Goal: Information Seeking & Learning: Learn about a topic

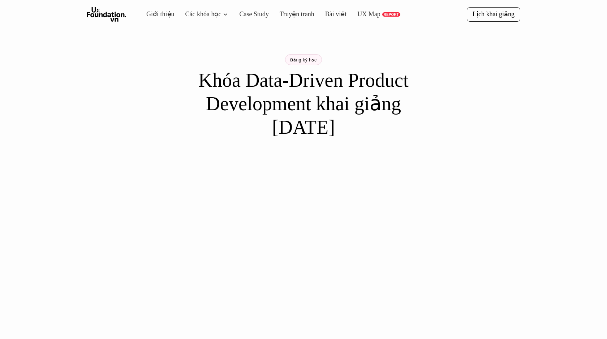
scroll to position [62, 0]
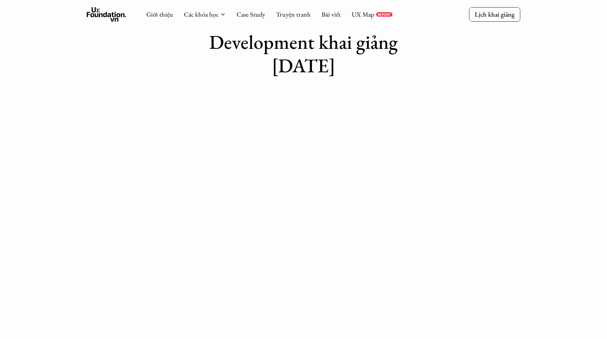
click at [88, 12] on use at bounding box center [107, 14] width 40 height 14
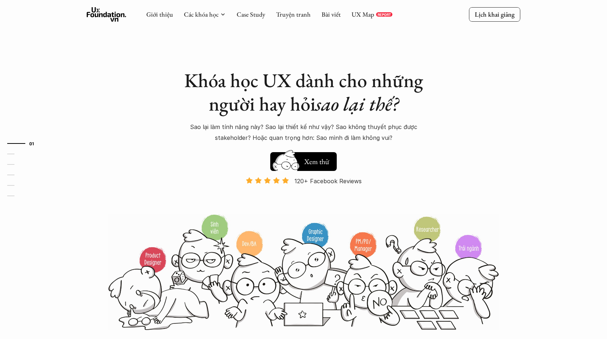
click at [105, 13] on icon at bounding box center [107, 14] width 40 height 14
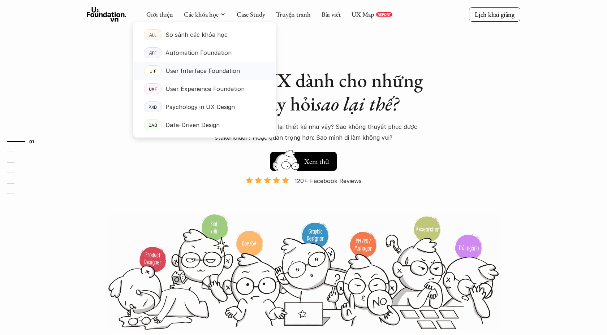
click at [199, 70] on p "User Interface Foundation" at bounding box center [203, 70] width 74 height 11
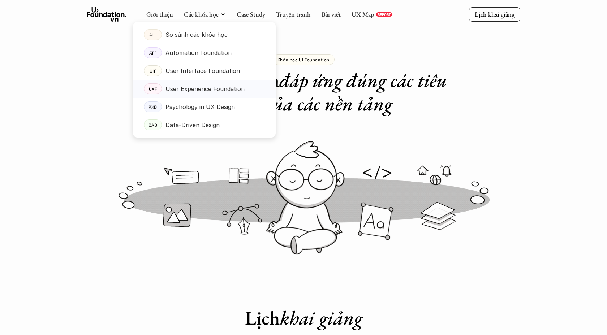
click at [182, 93] on p "User Experience Foundation" at bounding box center [205, 89] width 79 height 11
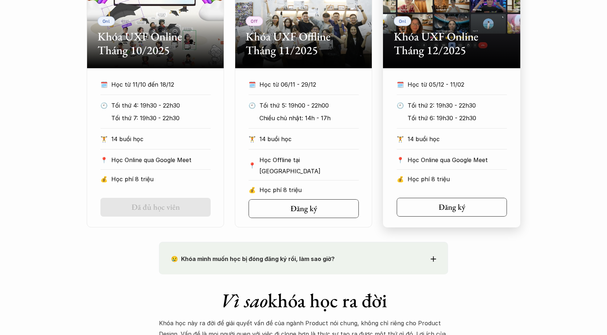
scroll to position [401, 0]
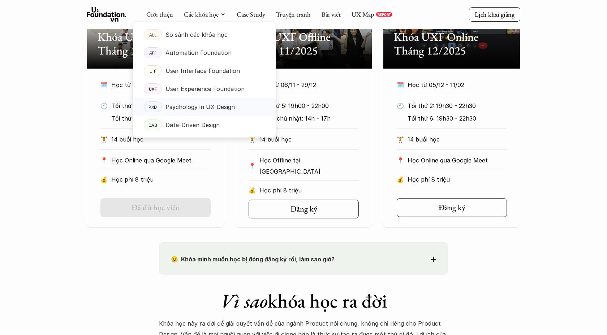
click at [196, 107] on p "Psychology in UX Design" at bounding box center [200, 107] width 69 height 11
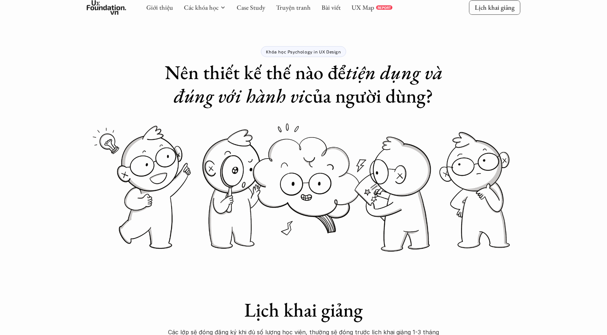
scroll to position [2, 0]
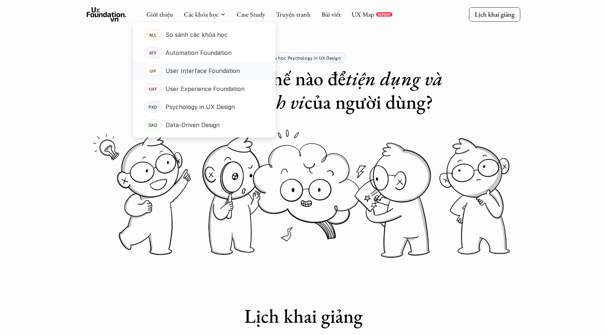
click at [193, 70] on p "User Interface Foundation" at bounding box center [203, 70] width 74 height 11
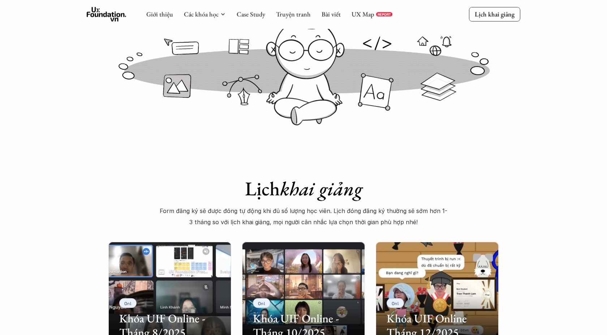
scroll to position [61, 0]
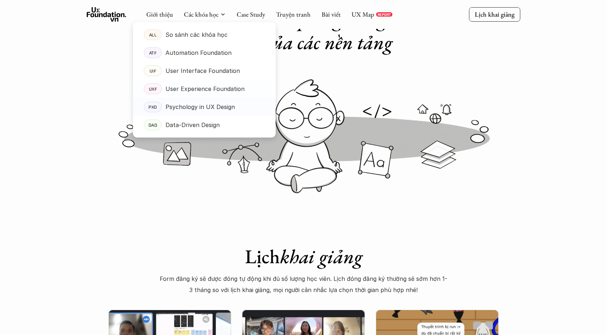
click at [183, 107] on p "Psychology in UX Design" at bounding box center [200, 107] width 69 height 11
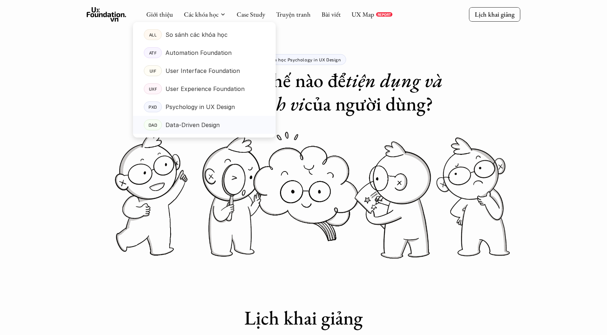
click at [184, 124] on p "Data-Driven Design" at bounding box center [193, 125] width 54 height 11
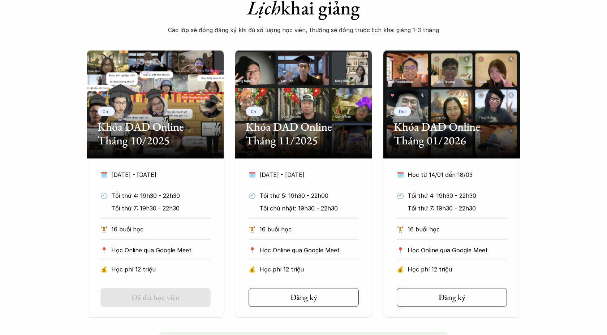
scroll to position [377, 0]
